Goal: Information Seeking & Learning: Learn about a topic

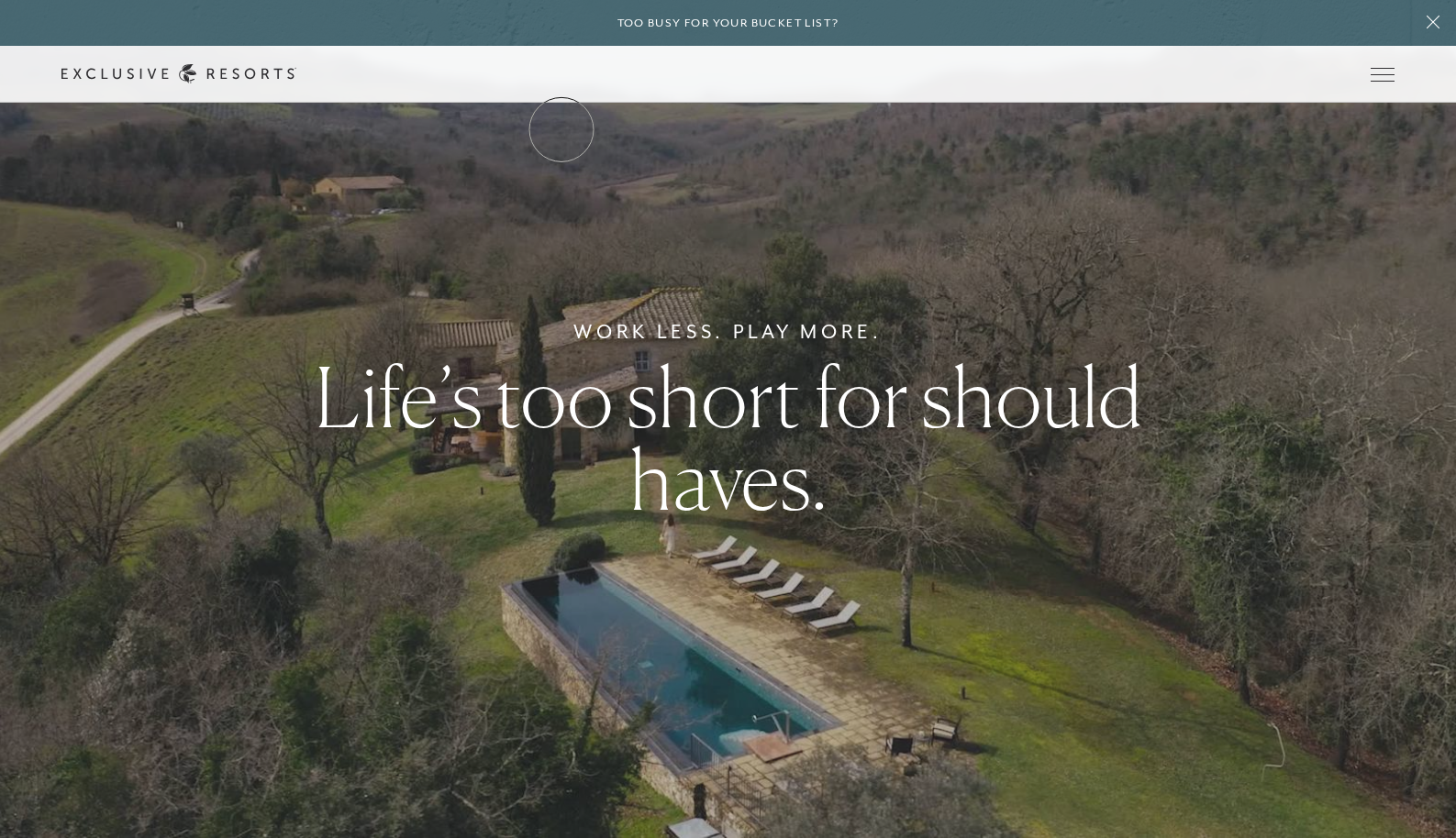
click at [0, 0] on link "The Collection" at bounding box center [0, 0] width 0 height 0
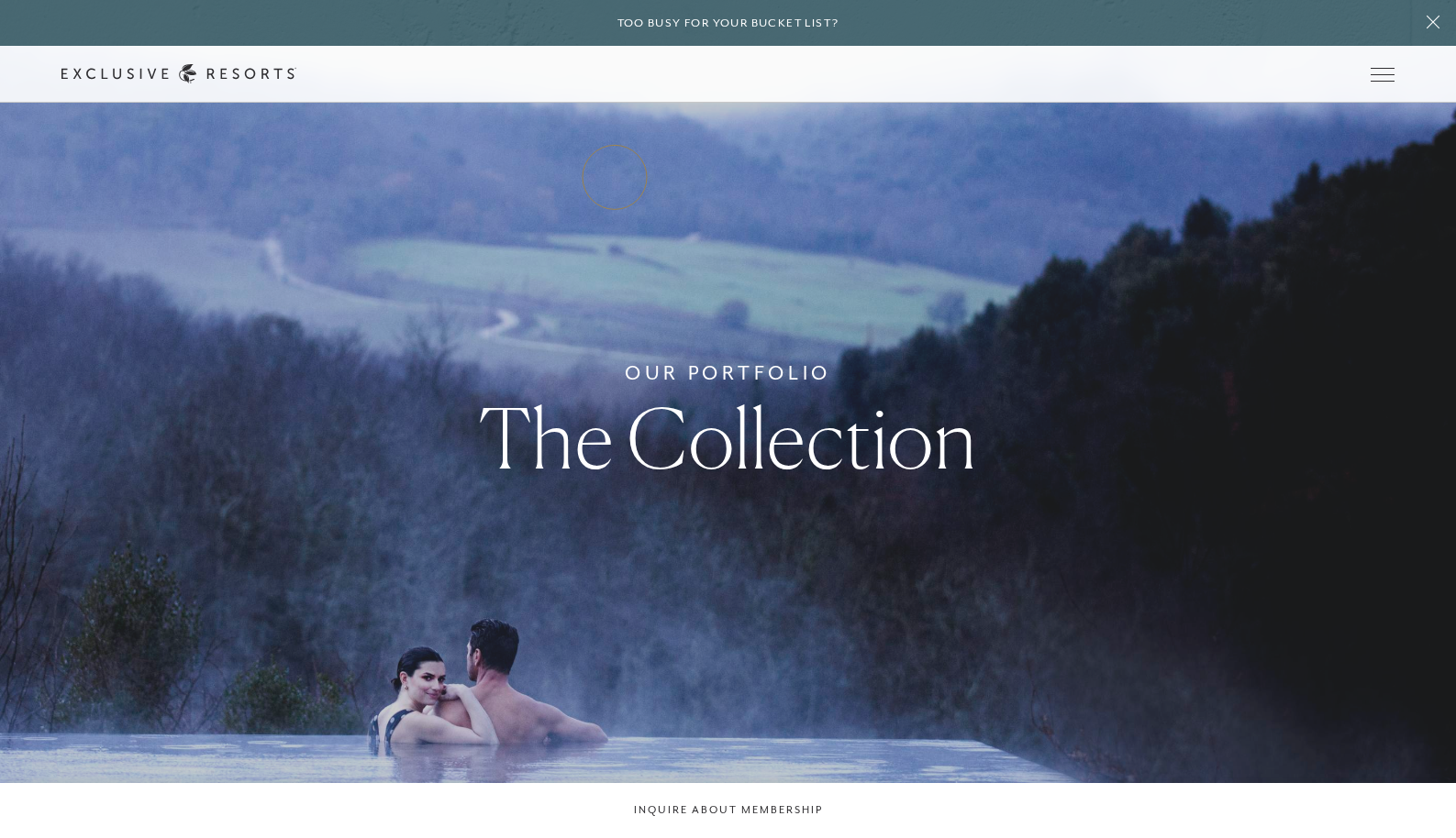
click at [0, 0] on link "Residence Collection" at bounding box center [0, 0] width 0 height 0
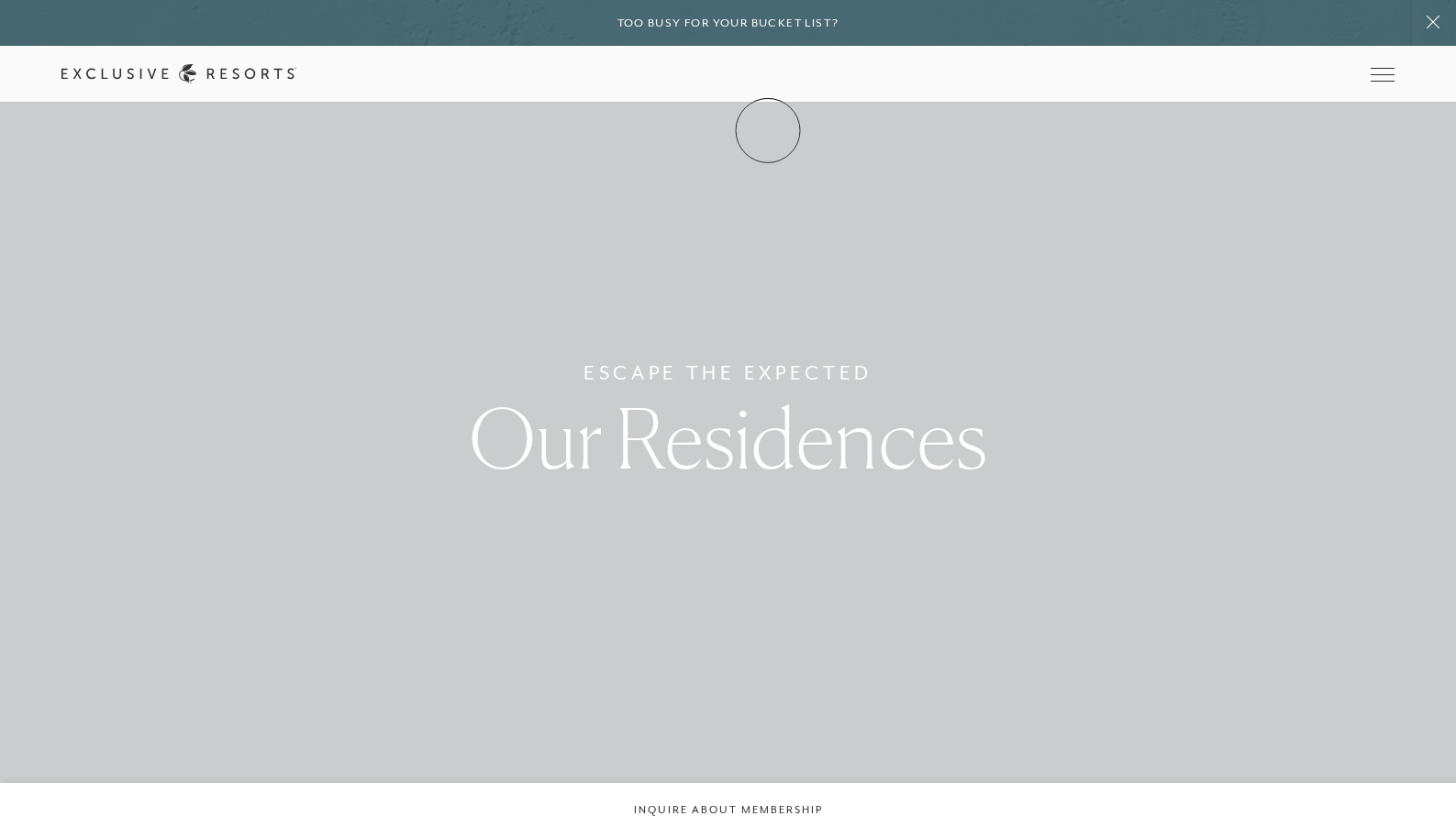
click at [0, 0] on link "Membership" at bounding box center [0, 0] width 0 height 0
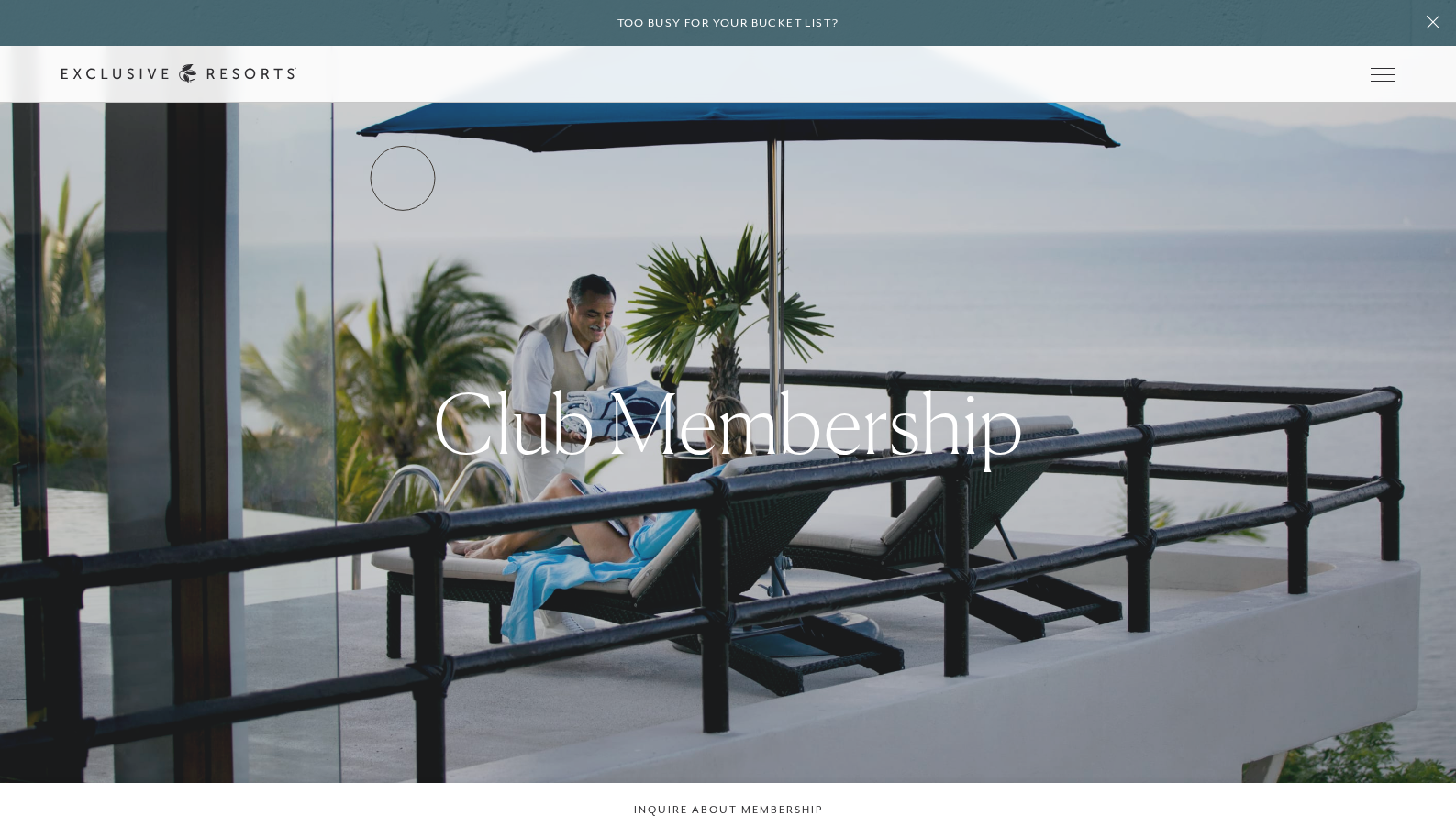
click at [0, 0] on link "Services & Standards" at bounding box center [0, 0] width 0 height 0
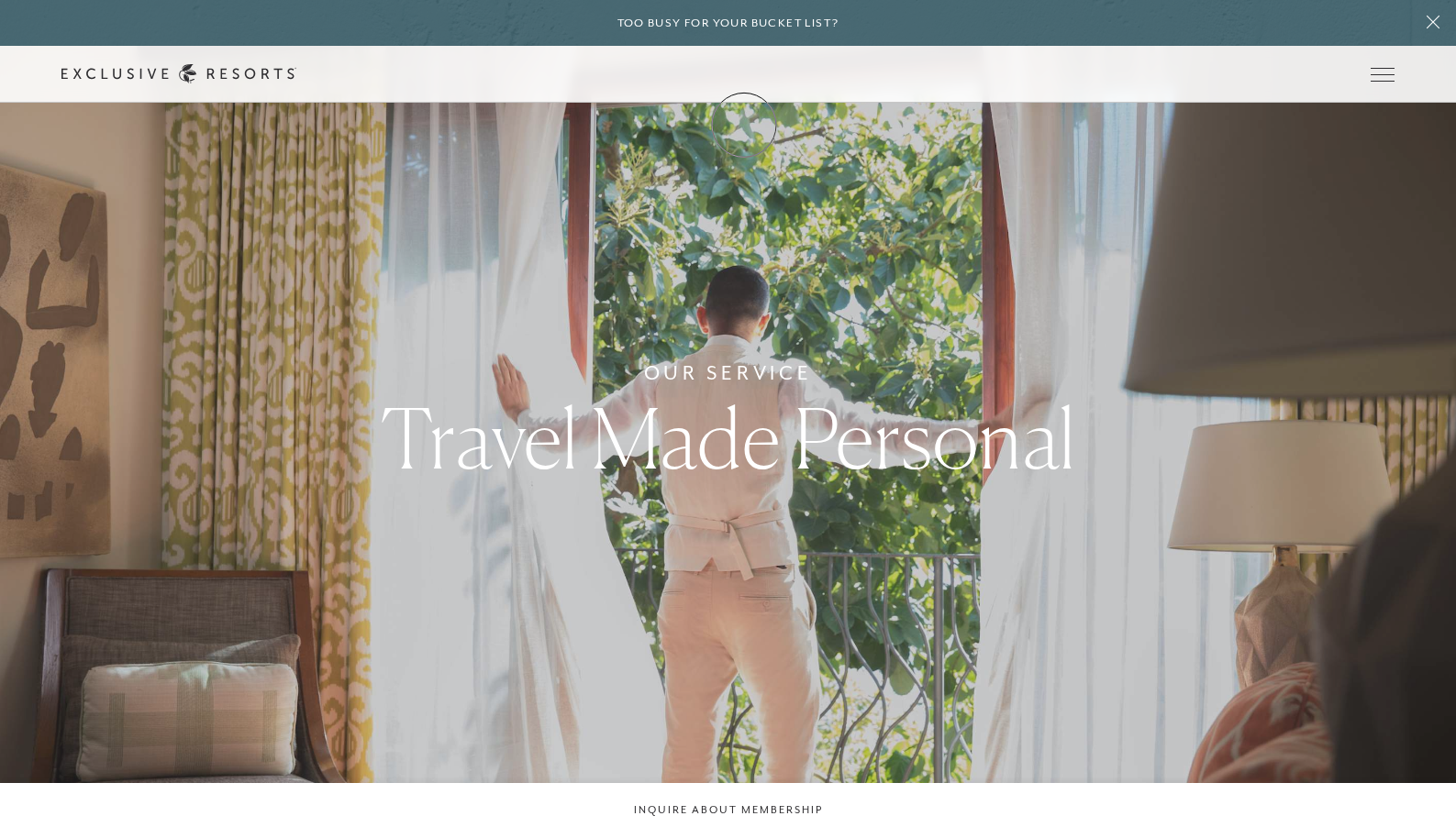
click at [0, 0] on link "Membership" at bounding box center [0, 0] width 0 height 0
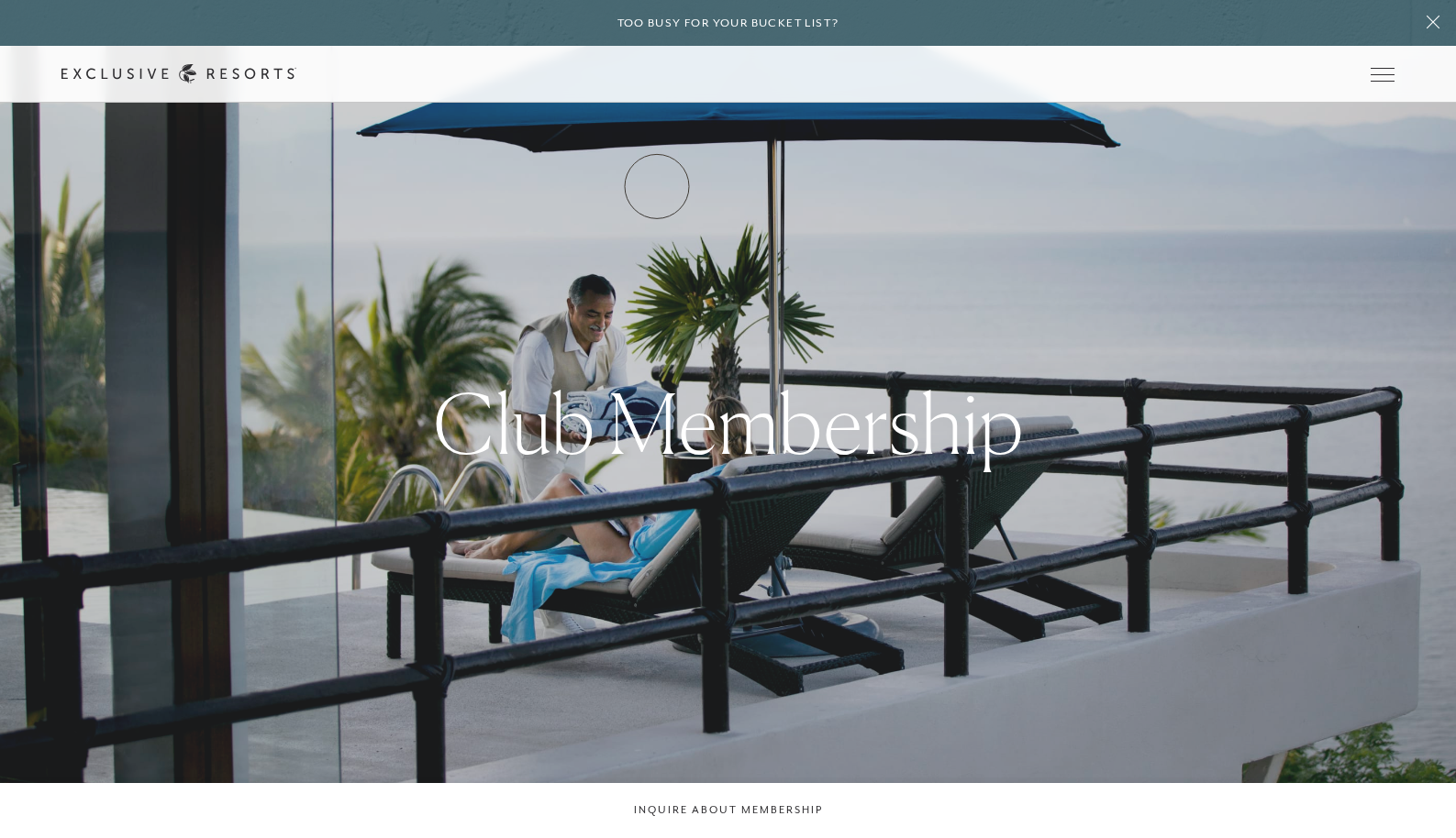
click at [0, 0] on link "How it works" at bounding box center [0, 0] width 0 height 0
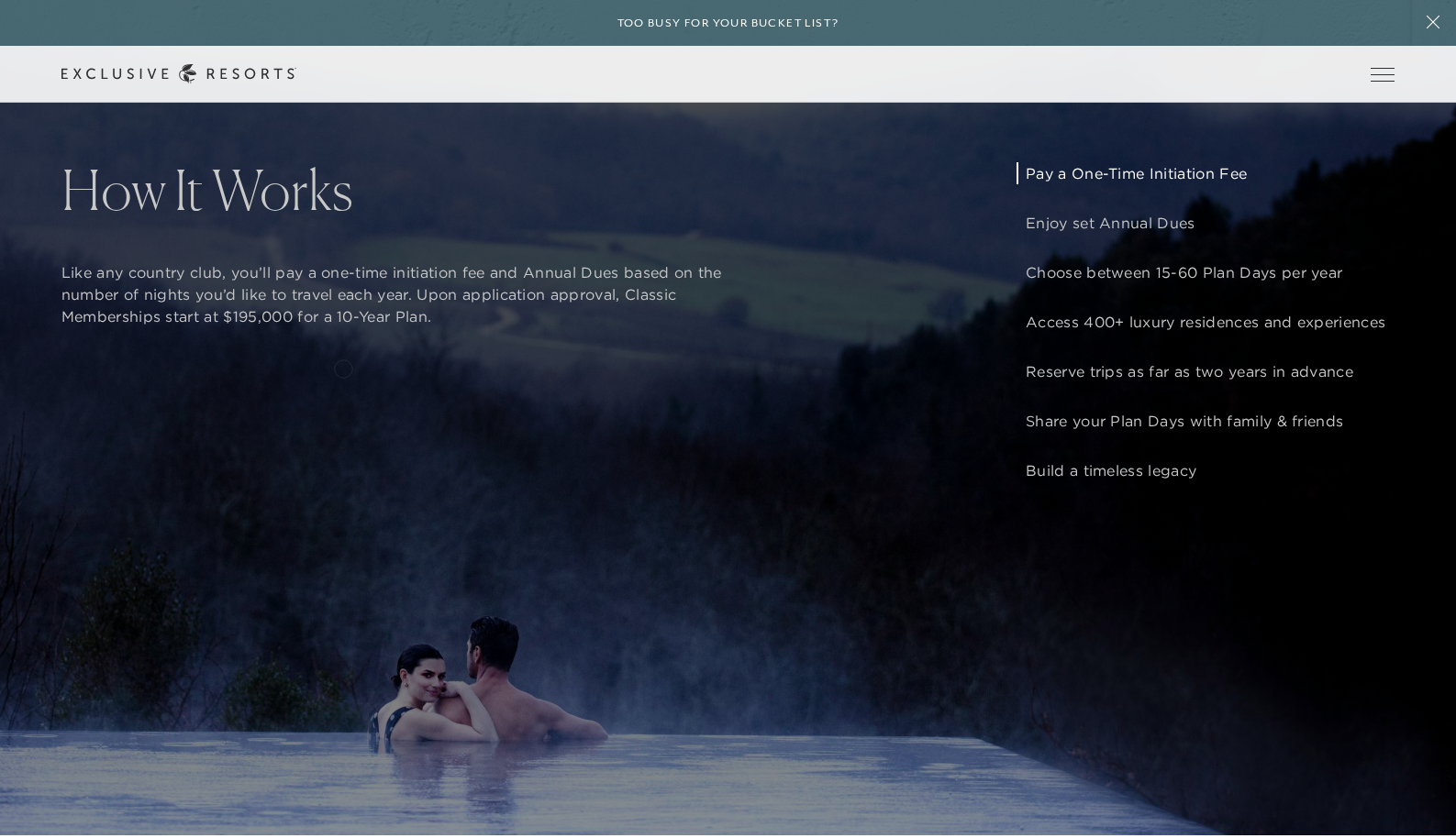
scroll to position [1621, 0]
click at [1098, 175] on p "Pay a One-Time Initiation Fee" at bounding box center [1205, 173] width 360 height 22
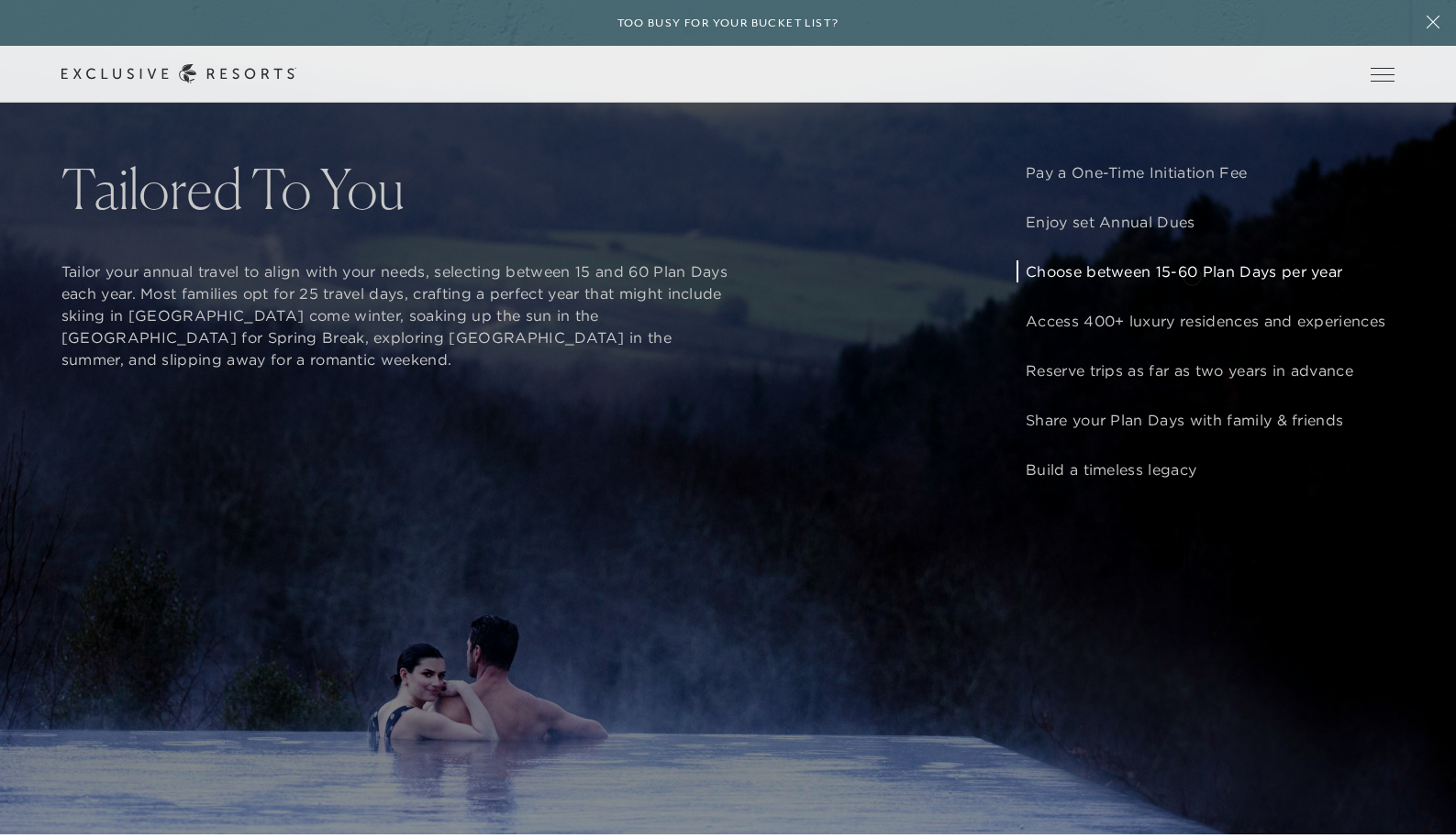
click at [1192, 274] on p "Choose between 15-60 Plan Days per year" at bounding box center [1205, 271] width 360 height 22
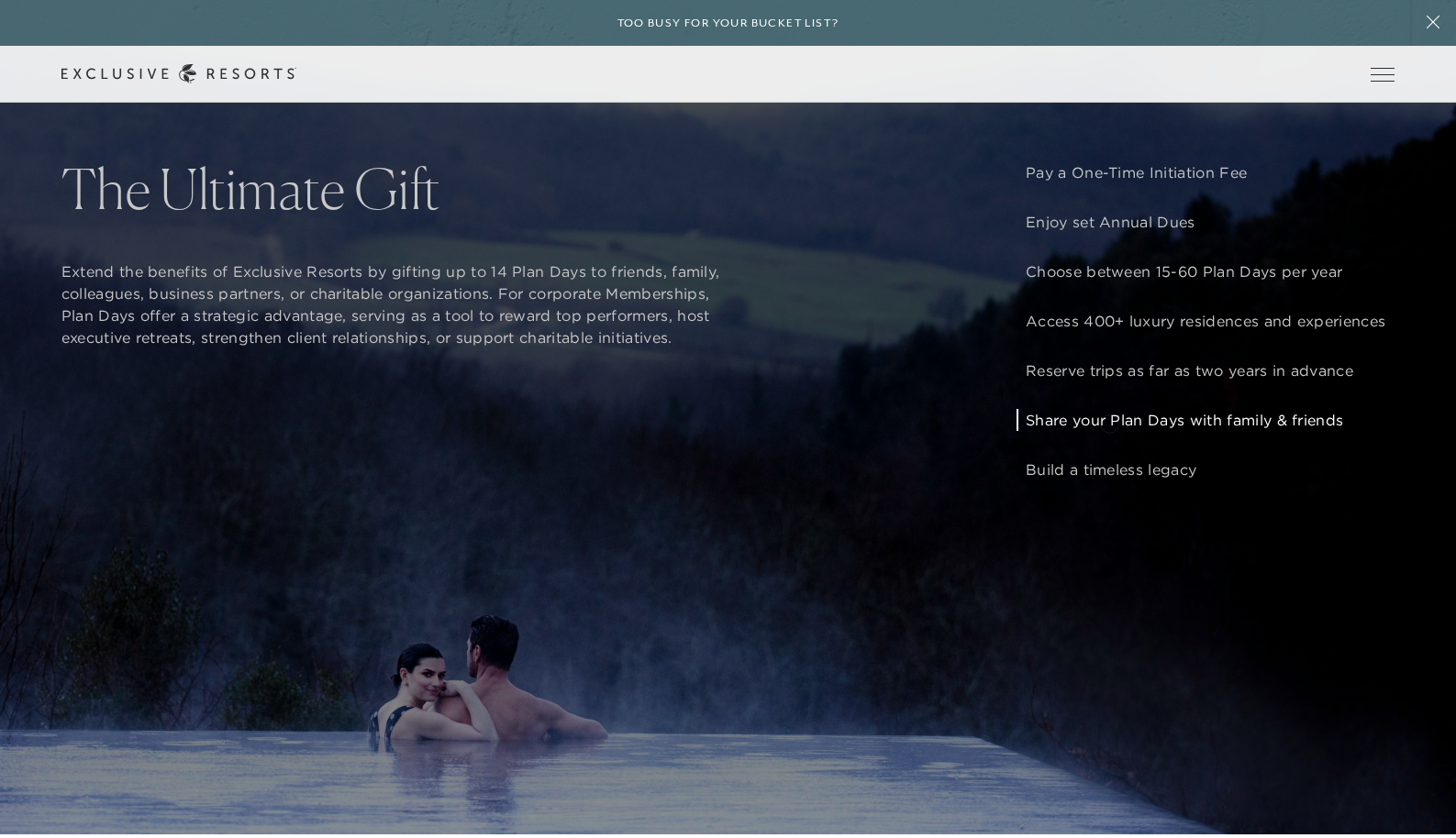
click at [1109, 422] on p "Share your Plan Days with family & friends" at bounding box center [1205, 420] width 360 height 22
